Goal: Use online tool/utility: Utilize a website feature to perform a specific function

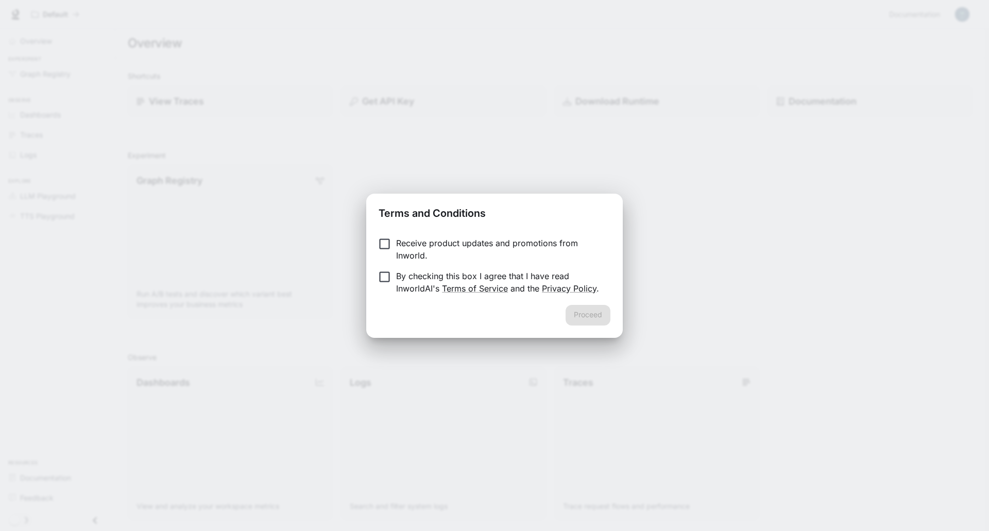
click at [425, 247] on p "Receive product updates and promotions from Inworld." at bounding box center [499, 249] width 206 height 25
click at [397, 274] on p "By checking this box I agree that I have read InworldAI's Terms of Service and …" at bounding box center [499, 282] width 206 height 25
click at [605, 322] on button "Proceed" at bounding box center [587, 315] width 45 height 21
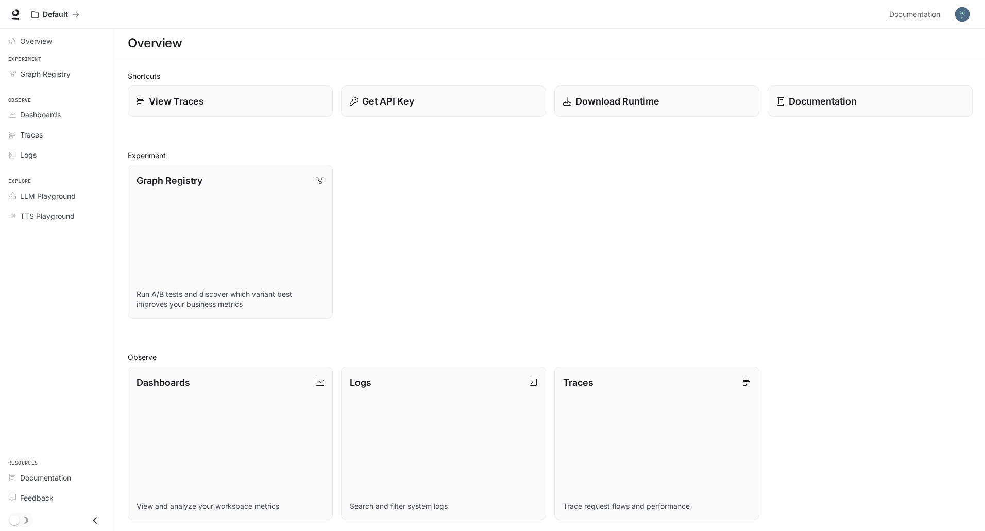
click at [959, 16] on img "button" at bounding box center [962, 14] width 14 height 14
click at [839, 75] on span "Billing" at bounding box center [897, 76] width 133 height 10
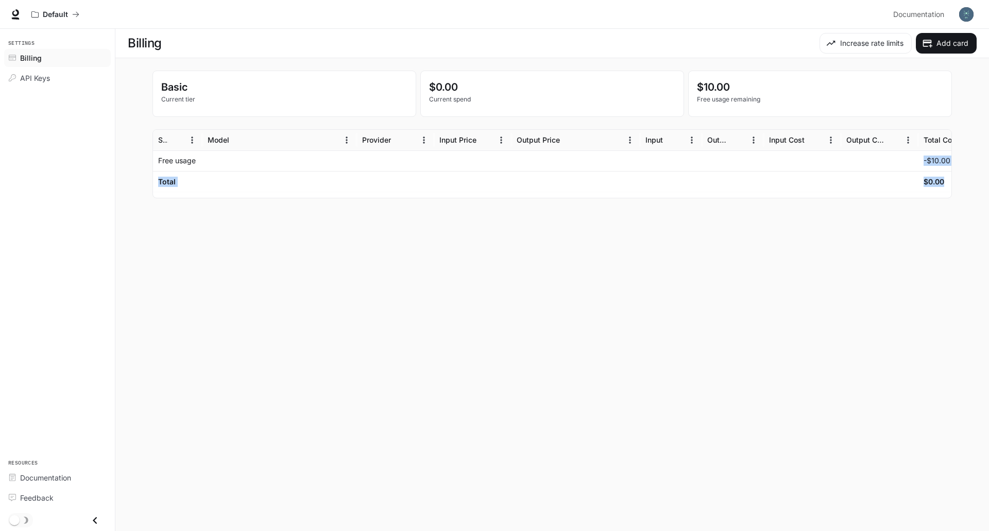
drag, startPoint x: 434, startPoint y: 157, endPoint x: 513, endPoint y: 242, distance: 115.5
click at [511, 242] on main "Billing Increase rate limits Add card Basic Current tier $0.00 Current spend $1…" at bounding box center [551, 280] width 873 height 502
click at [513, 242] on main "Billing Increase rate limits Add card Basic Current tier $0.00 Current spend $1…" at bounding box center [551, 280] width 873 height 502
drag, startPoint x: 939, startPoint y: 168, endPoint x: 147, endPoint y: 213, distance: 793.9
click at [147, 213] on main "Billing Increase rate limits Add card Basic Current tier $0.00 Current spend $1…" at bounding box center [551, 280] width 873 height 502
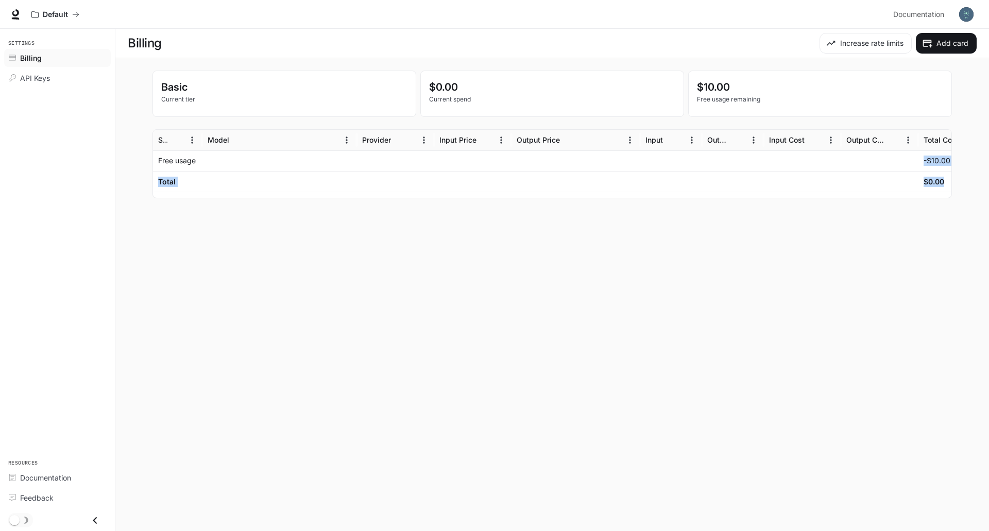
click at [252, 277] on main "Billing Increase rate limits Add card Basic Current tier $0.00 Current spend $1…" at bounding box center [551, 280] width 873 height 502
click at [15, 11] on icon at bounding box center [15, 14] width 10 height 10
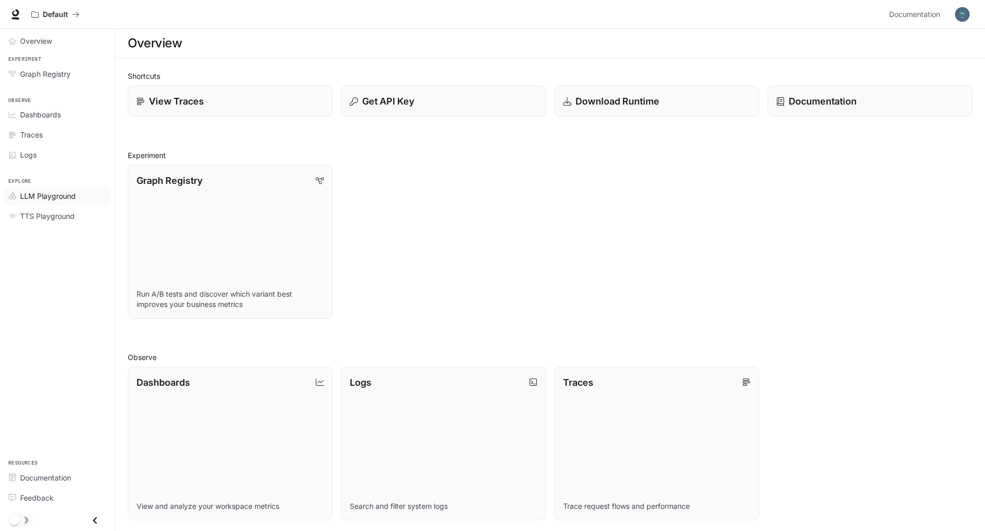
click at [50, 200] on span "LLM Playground" at bounding box center [48, 196] width 56 height 11
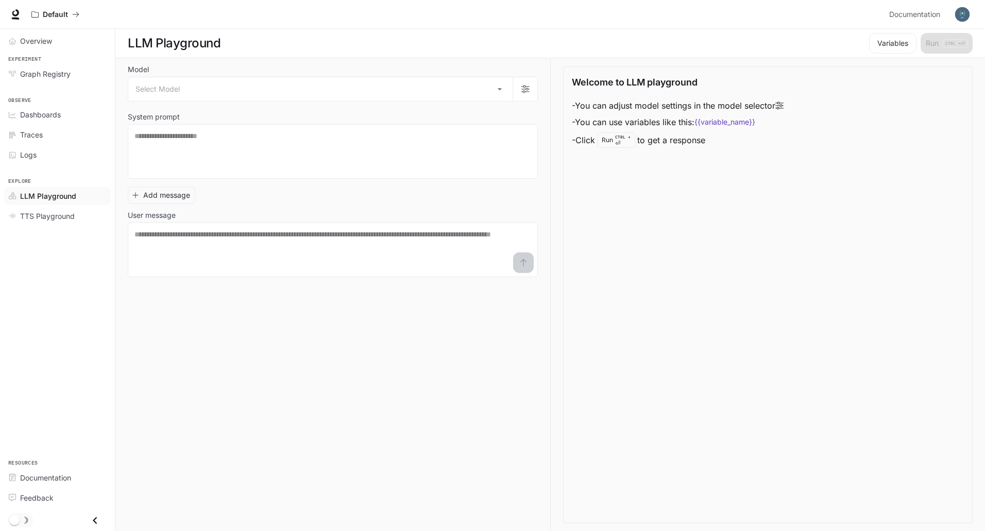
click at [353, 181] on div "Model Select Model ​ System prompt * ​ Add message User message * ​" at bounding box center [333, 171] width 410 height 211
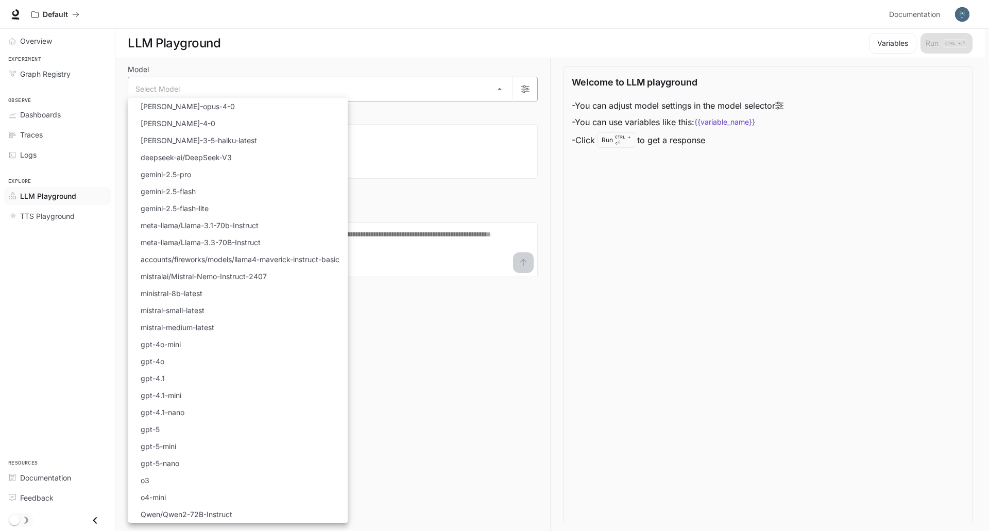
click at [414, 90] on body "Skip to main content Default Documentation Documentation Portal Overview Experi…" at bounding box center [494, 265] width 989 height 531
click at [287, 108] on li "[PERSON_NAME]-opus-4-0" at bounding box center [237, 106] width 219 height 17
click at [341, 91] on body "**********" at bounding box center [494, 265] width 989 height 531
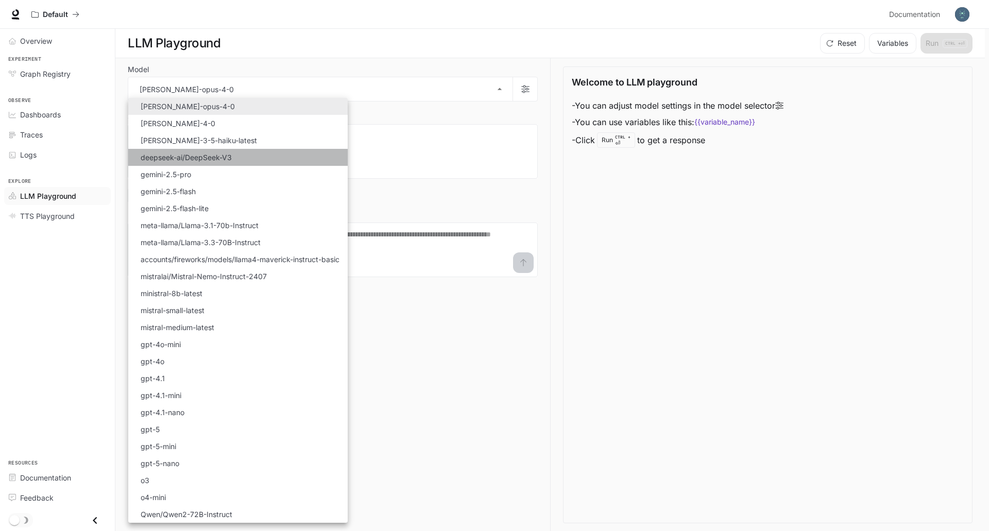
click at [252, 153] on li "deepseek-ai/DeepSeek-V3" at bounding box center [237, 157] width 219 height 17
type input "**********"
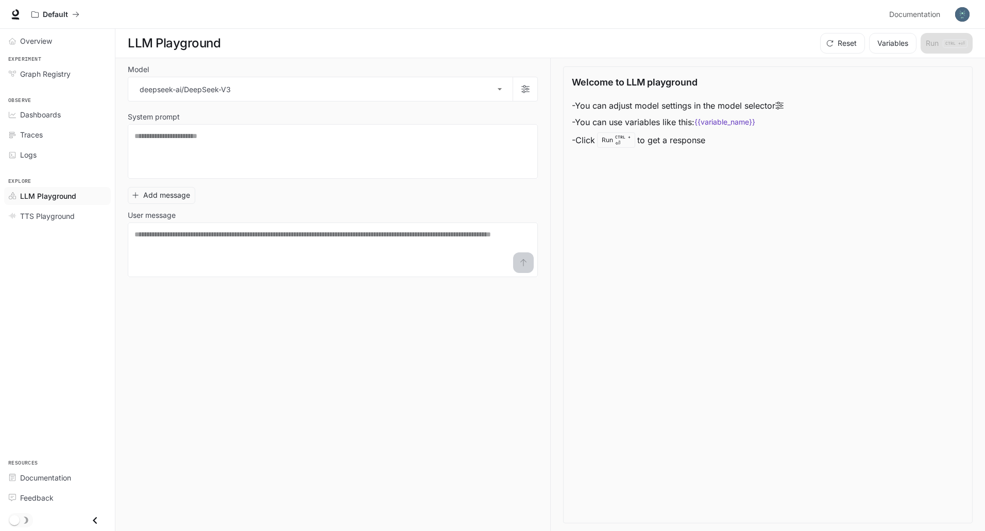
click at [459, 102] on div "**********" at bounding box center [333, 171] width 410 height 211
click at [336, 139] on textarea at bounding box center [332, 151] width 397 height 41
click at [613, 148] on li "- Click Run CTRL + ⏎ to get a response" at bounding box center [678, 140] width 212 height 20
click at [57, 219] on span "TTS Playground" at bounding box center [47, 216] width 55 height 11
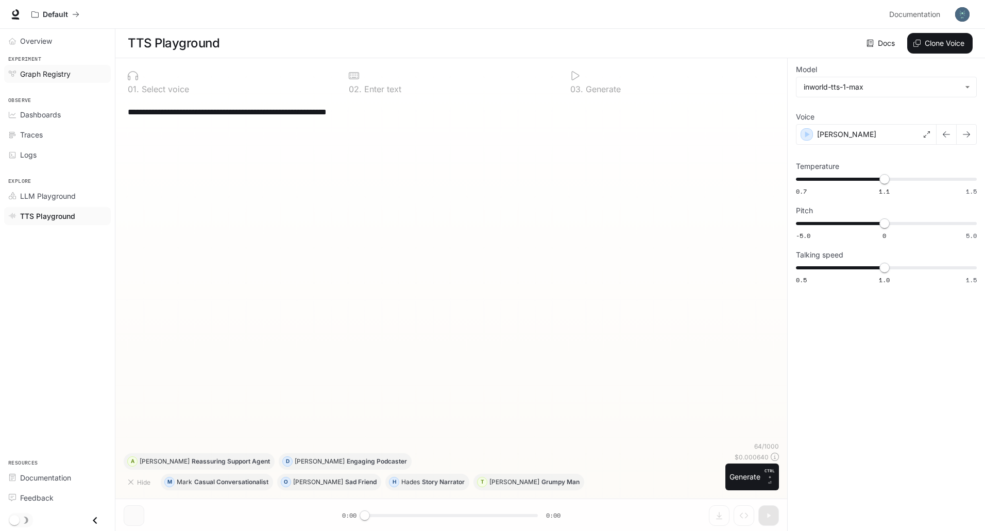
click at [65, 68] on span "Graph Registry" at bounding box center [45, 73] width 50 height 11
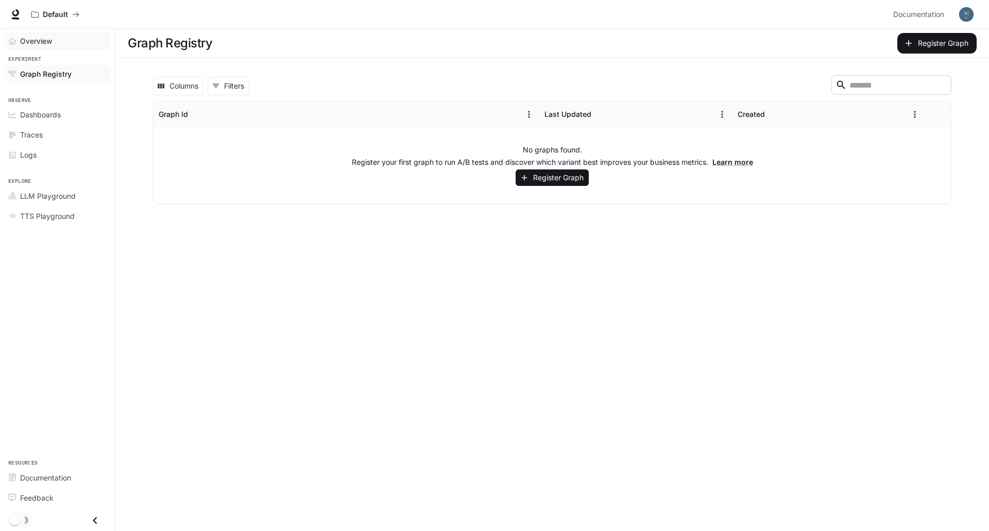
click at [75, 43] on div "Overview" at bounding box center [63, 41] width 86 height 11
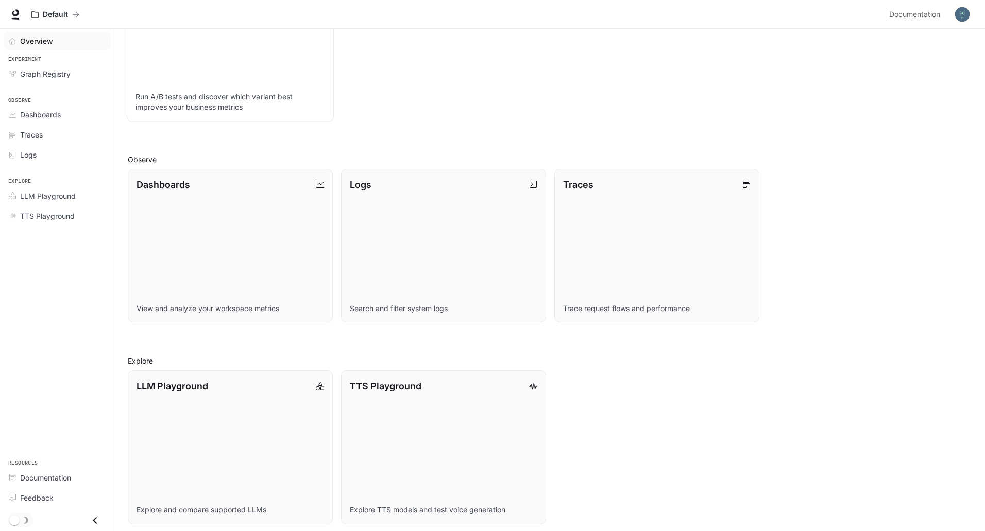
scroll to position [203, 0]
